Goal: Information Seeking & Learning: Understand process/instructions

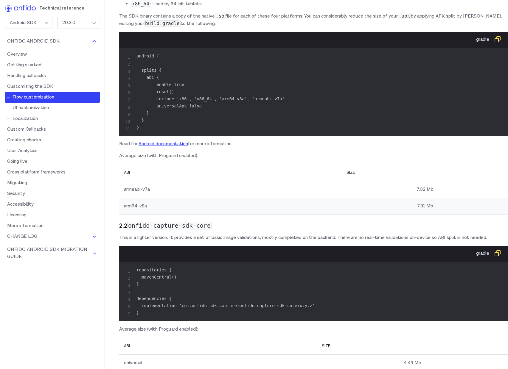
scroll to position [4615, 0]
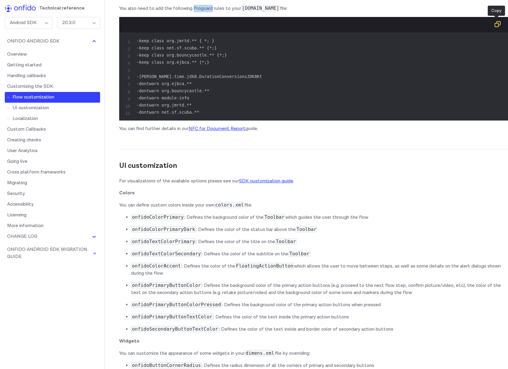
click at [491, 32] on button "button" at bounding box center [497, 24] width 12 height 13
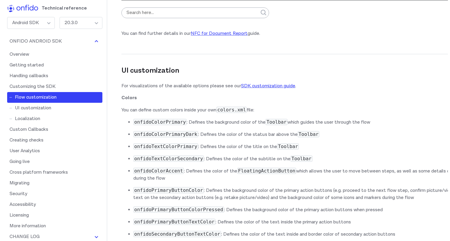
scroll to position [4683, 0]
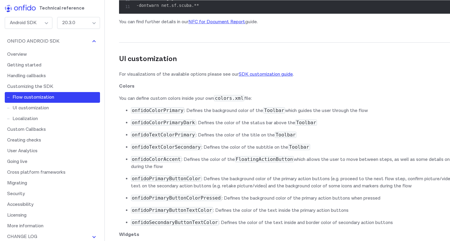
scroll to position [4724, 0]
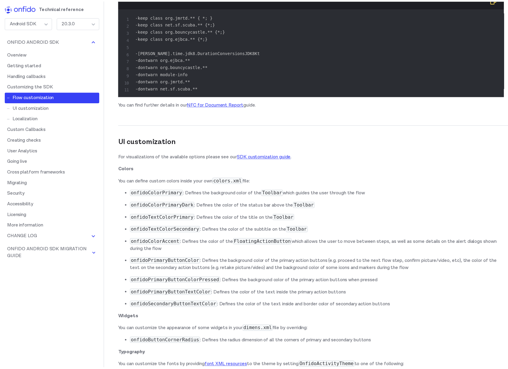
scroll to position [4658, 0]
